Goal: Task Accomplishment & Management: Manage account settings

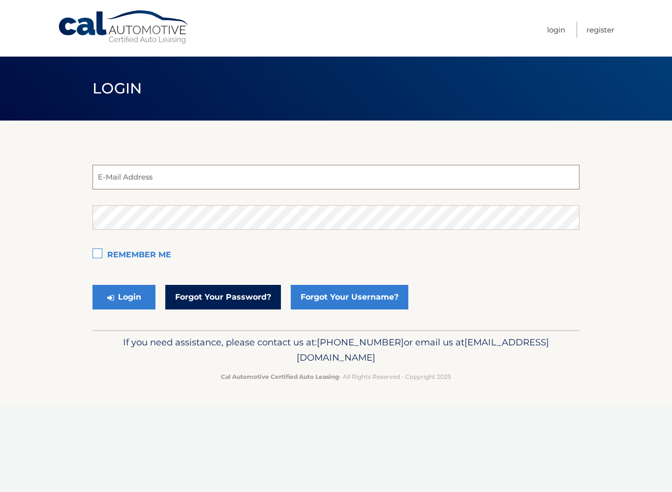
type input "bojtosfamily@gmail.com"
click at [124, 297] on button "Login" at bounding box center [124, 297] width 63 height 25
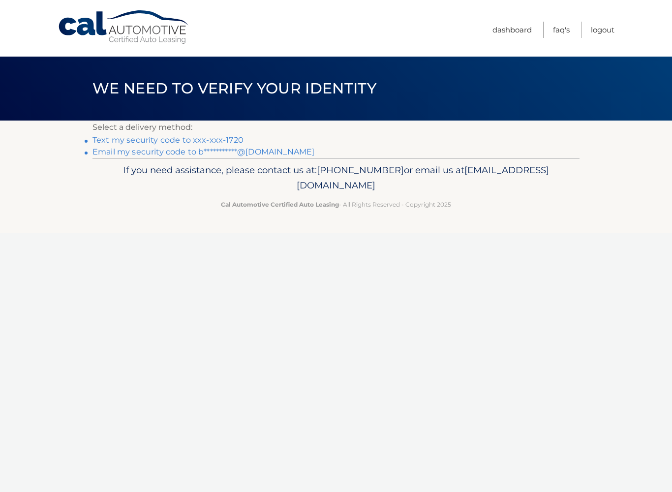
click at [181, 138] on link "Text my security code to xxx-xxx-1720" at bounding box center [168, 139] width 151 height 9
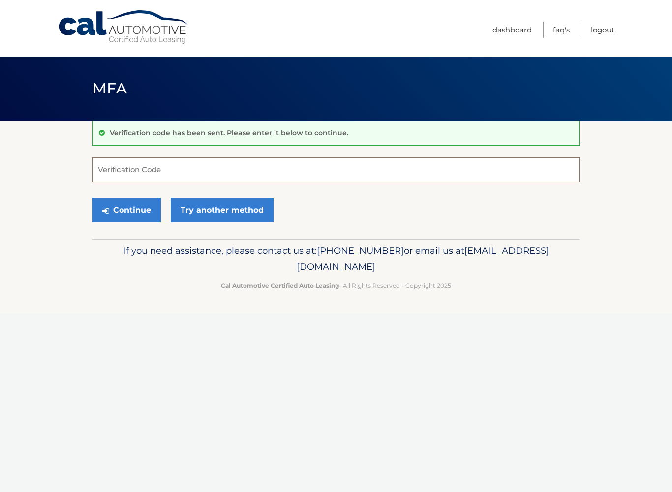
click at [146, 164] on input "Verification Code" at bounding box center [336, 169] width 487 height 25
type input "600481"
click at [122, 204] on button "Continue" at bounding box center [127, 210] width 68 height 25
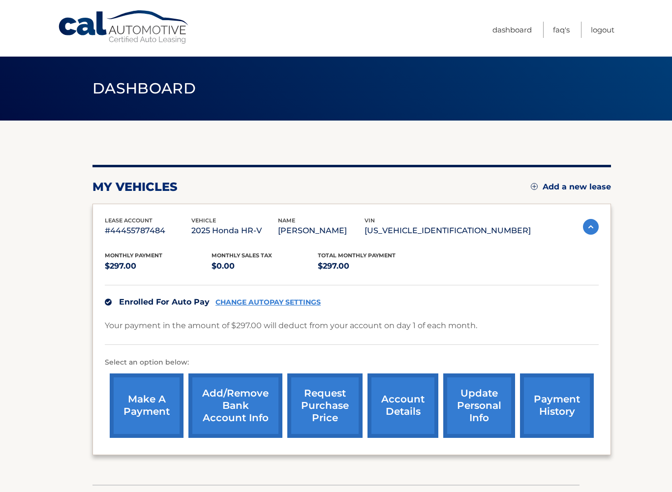
click at [233, 404] on link "Add/Remove bank account info" at bounding box center [235, 406] width 94 height 64
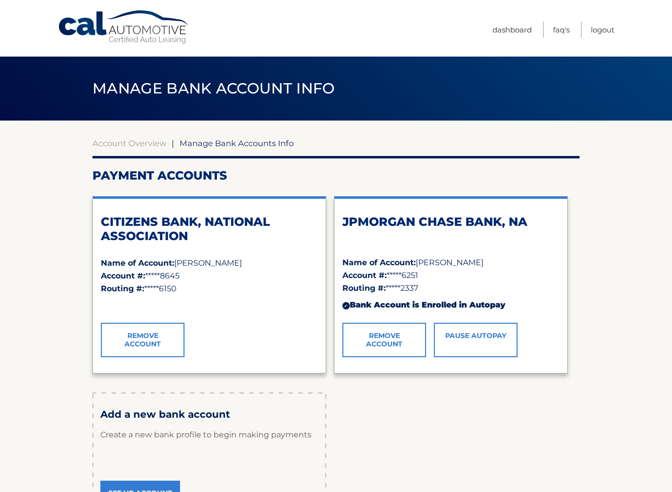
click at [385, 343] on link "Remove Account" at bounding box center [385, 340] width 84 height 34
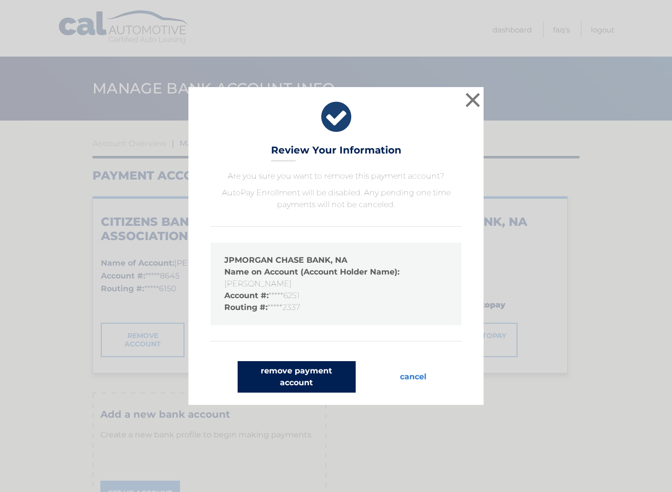
click at [296, 377] on button "remove payment account" at bounding box center [297, 376] width 118 height 31
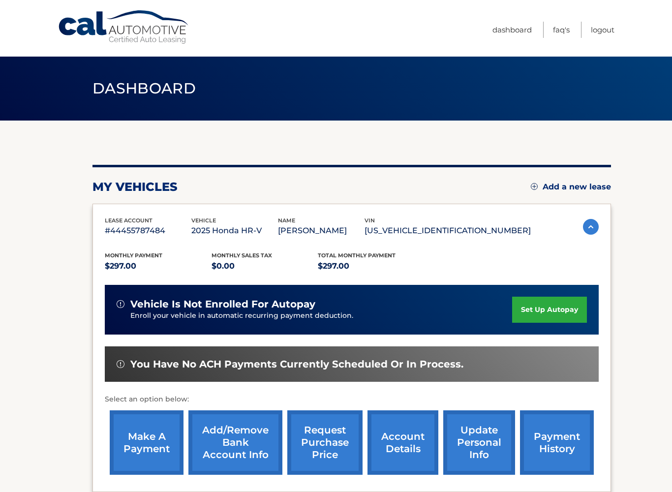
click at [534, 308] on link "set up autopay" at bounding box center [549, 310] width 75 height 26
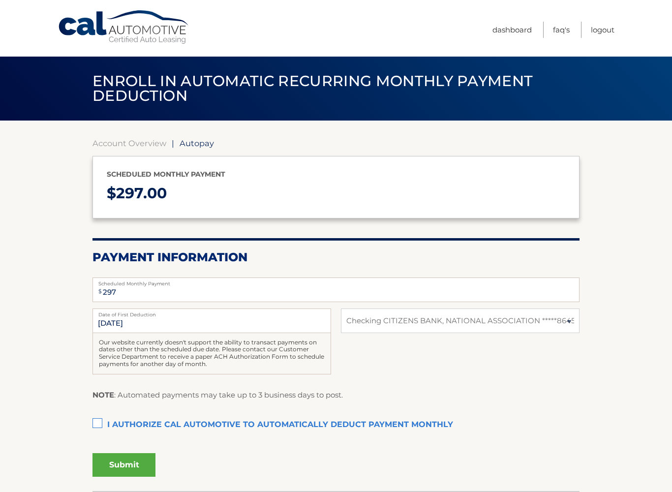
select select "MjYzNjY2ZDQtY2Q4NS00ZmJkLTg5MDMtN2I5MDFlZThiYjZl"
click at [99, 418] on label "I authorize cal automotive to automatically deduct payment monthly This checkbo…" at bounding box center [336, 425] width 487 height 20
click at [0, 0] on input "I authorize cal automotive to automatically deduct payment monthly This checkbo…" at bounding box center [0, 0] width 0 height 0
click at [120, 461] on button "Submit" at bounding box center [124, 465] width 63 height 24
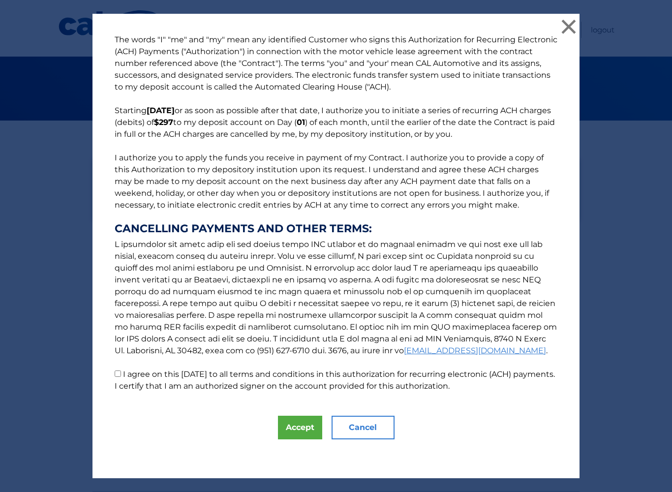
click at [118, 373] on input "I agree on this [DATE] to all terms and conditions in this authorization for re…" at bounding box center [118, 374] width 6 height 6
checkbox input "true"
click at [300, 428] on button "Accept" at bounding box center [300, 428] width 44 height 24
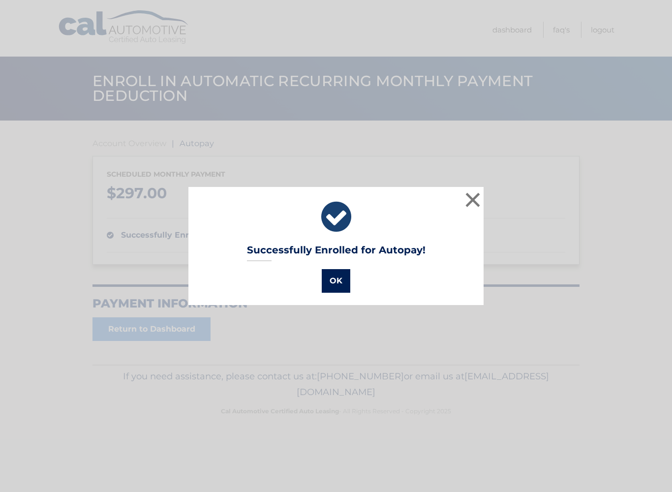
click at [337, 280] on button "OK" at bounding box center [336, 281] width 29 height 24
